Goal: Task Accomplishment & Management: Manage account settings

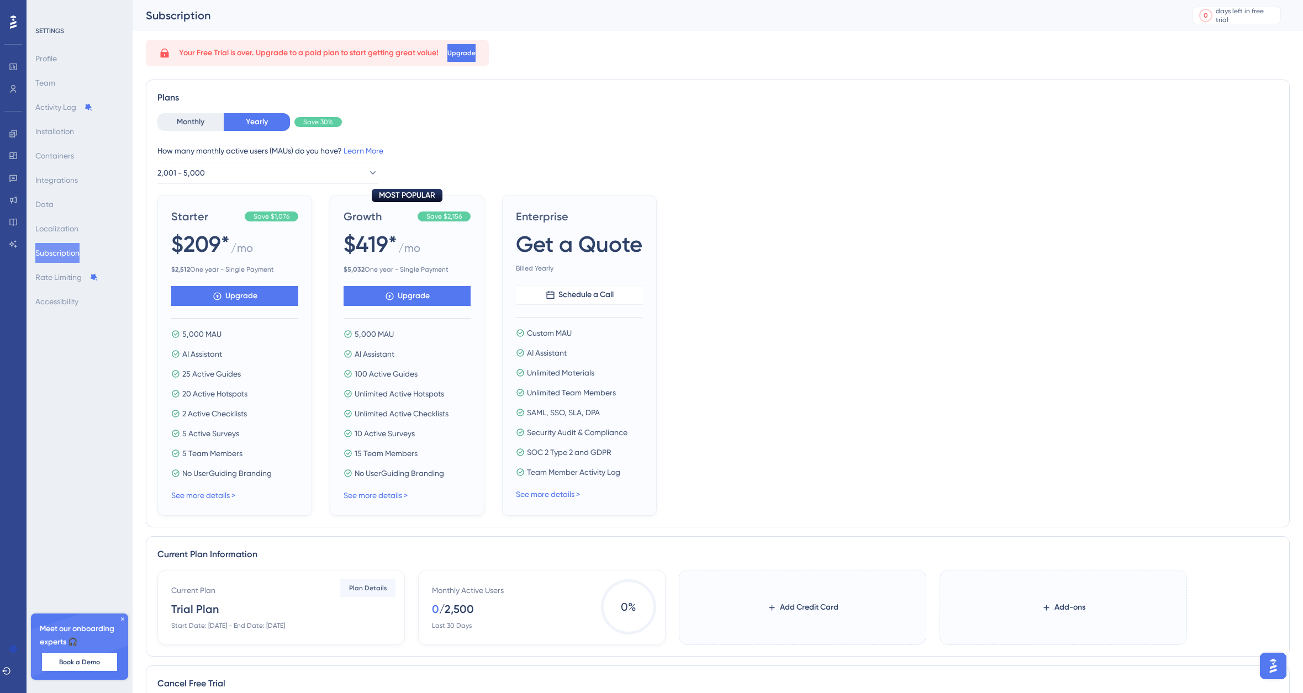
click at [122, 575] on icon at bounding box center [122, 619] width 7 height 7
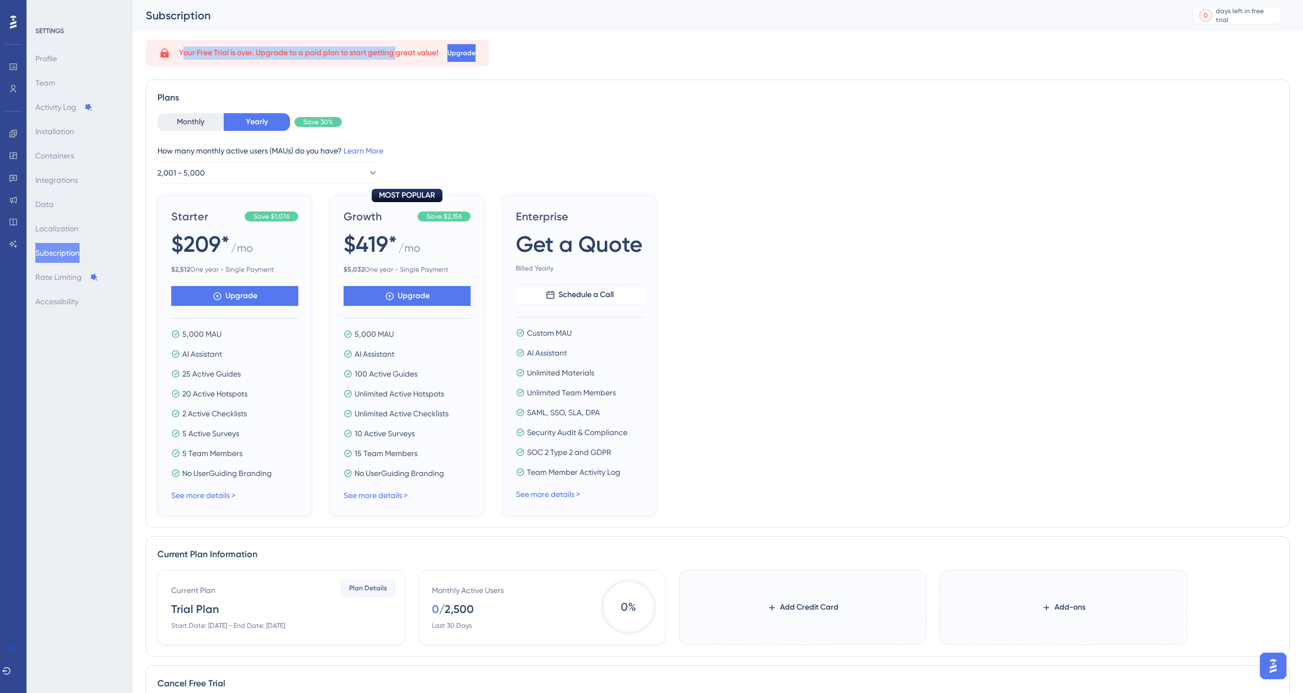
drag, startPoint x: 399, startPoint y: 51, endPoint x: 182, endPoint y: 49, distance: 217.2
click at [185, 49] on span "Your Free Trial is over. Upgrade to a paid plan to start getting great value!" at bounding box center [309, 52] width 260 height 13
click at [52, 120] on div "Profile Team Activity Log Installation Containers Integrations Data Localizatio…" at bounding box center [80, 180] width 90 height 263
click at [75, 191] on div "Profile Team Activity Log Installation Containers Integrations Data Localizatio…" at bounding box center [80, 180] width 90 height 263
click at [64, 257] on button "Subscription" at bounding box center [57, 253] width 44 height 20
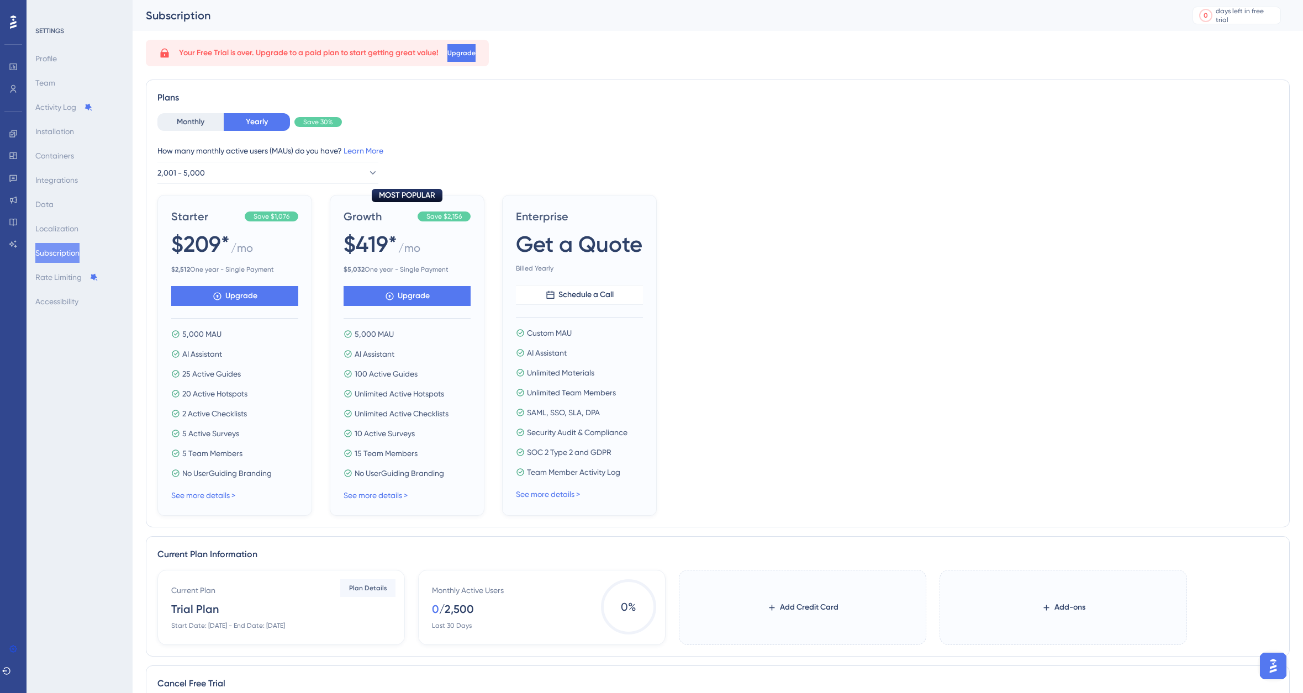
click at [88, 372] on div "SETTINGS Profile Team Activity Log Installation Containers Integrations Data Lo…" at bounding box center [80, 346] width 106 height 693
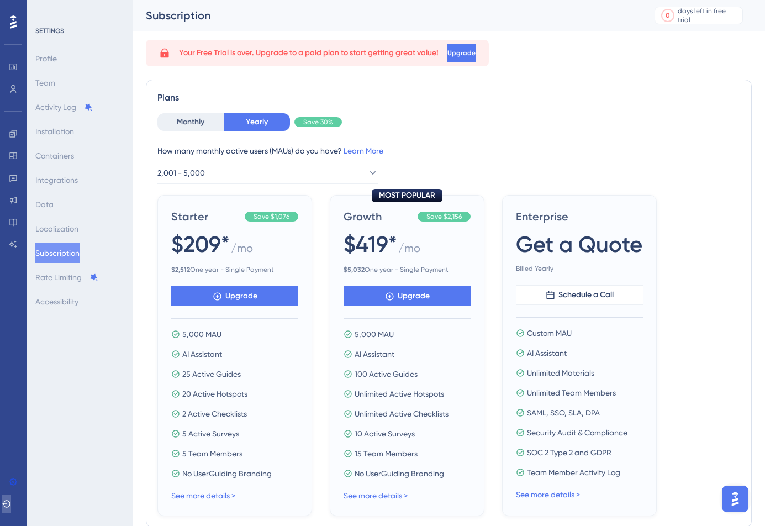
click at [11, 500] on icon at bounding box center [6, 504] width 9 height 9
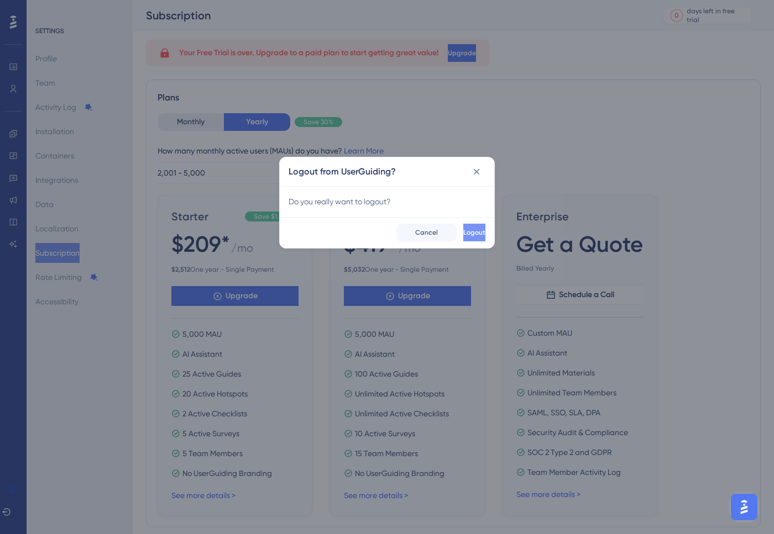
click at [474, 224] on button "Logout" at bounding box center [474, 233] width 22 height 18
